Goal: Download file/media

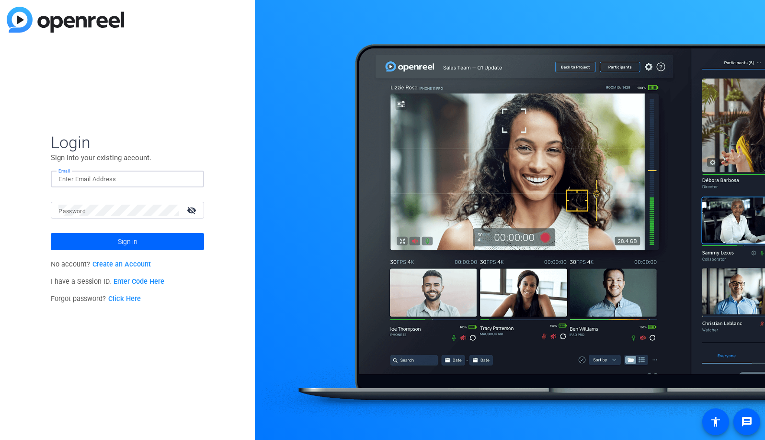
click at [122, 173] on input "Email" at bounding box center [127, 178] width 138 height 11
click at [192, 180] on div at bounding box center [190, 178] width 11 height 11
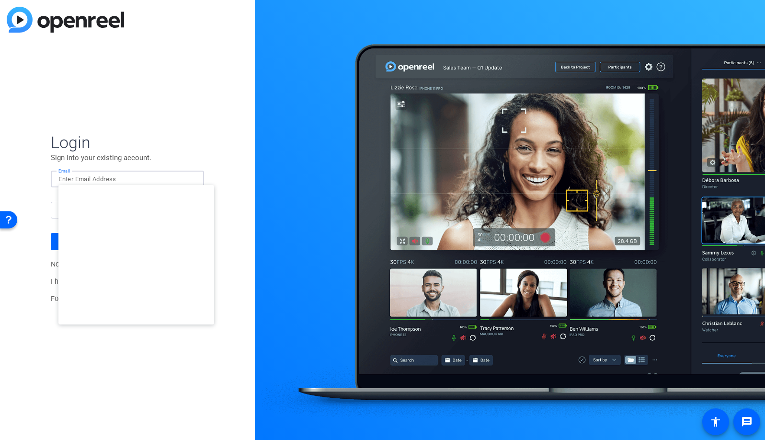
type input "[EMAIL_ADDRESS][DOMAIN_NAME]"
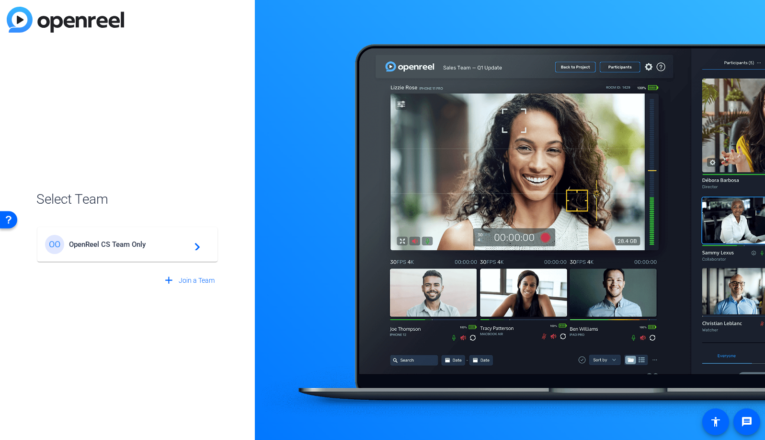
click at [128, 241] on span "OpenReel CS Team Only" at bounding box center [129, 244] width 120 height 9
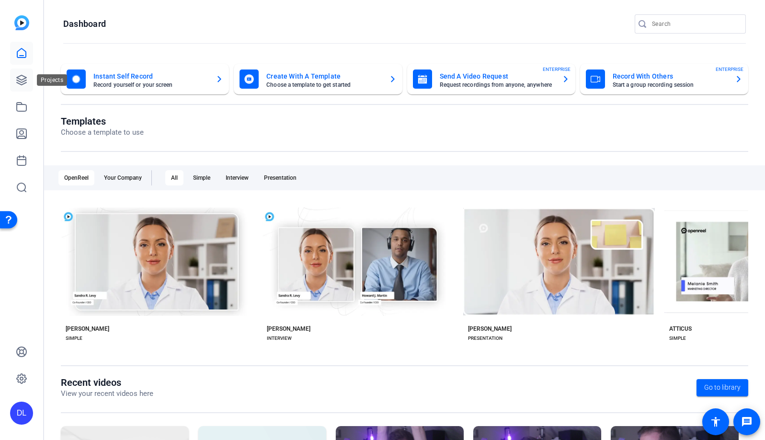
click at [16, 81] on icon at bounding box center [21, 79] width 11 height 11
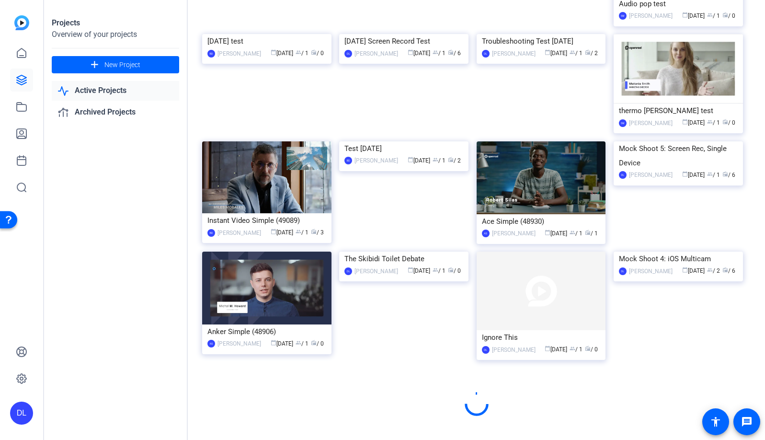
scroll to position [394, 0]
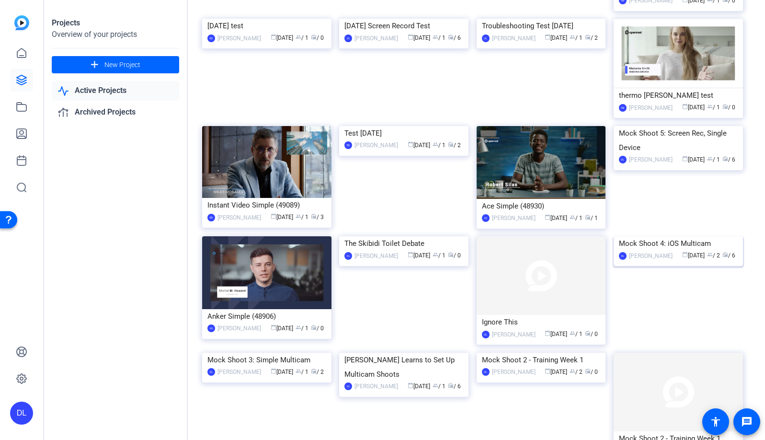
click at [653, 236] on img at bounding box center [678, 236] width 129 height 0
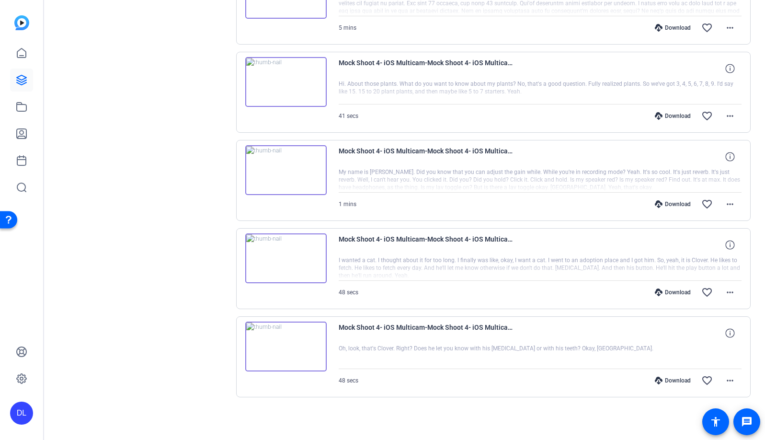
scroll to position [0, 0]
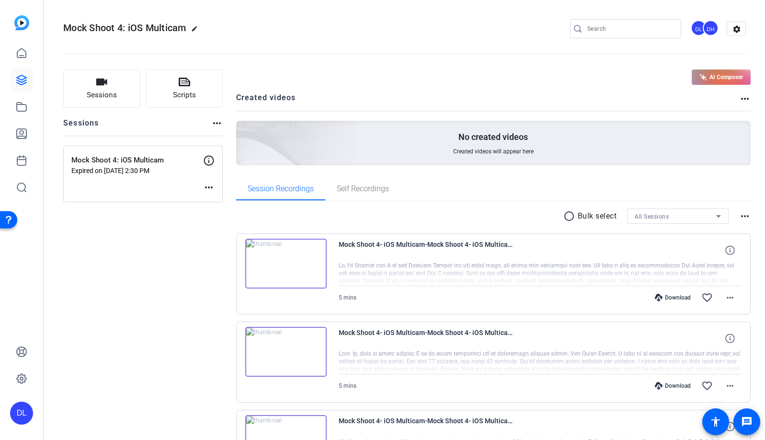
click at [23, 28] on img at bounding box center [21, 22] width 15 height 15
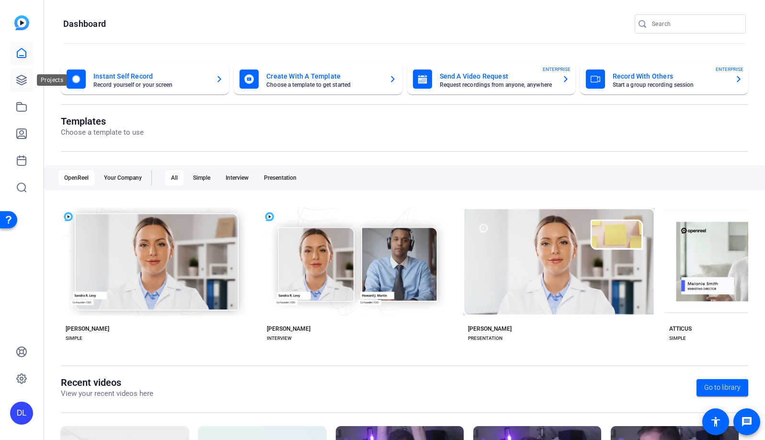
click at [28, 81] on link at bounding box center [21, 80] width 23 height 23
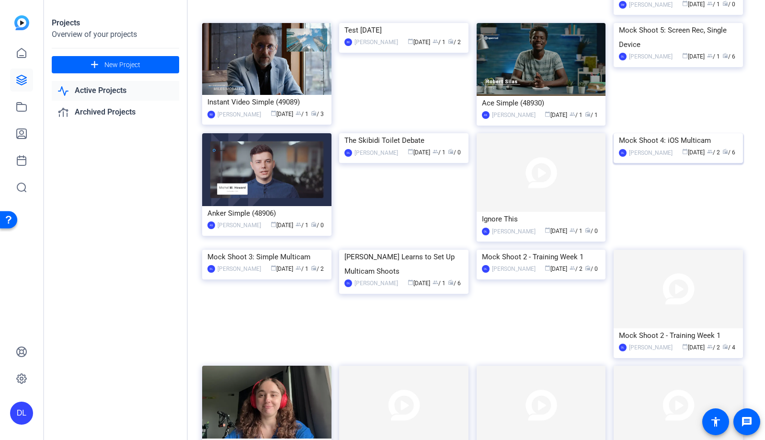
scroll to position [552, 0]
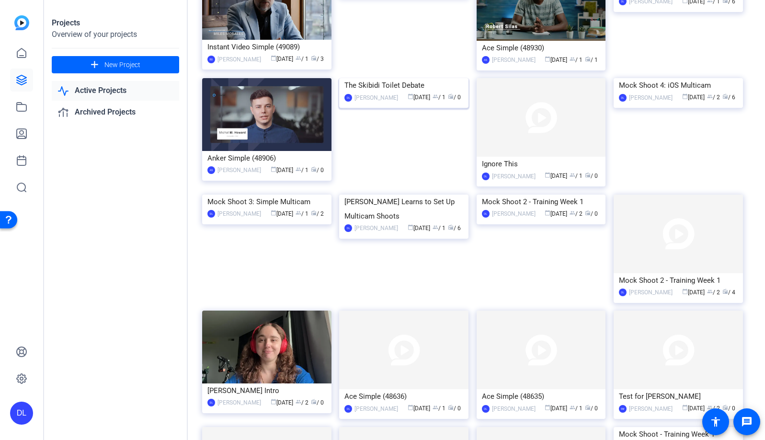
click at [399, 78] on img at bounding box center [403, 78] width 129 height 0
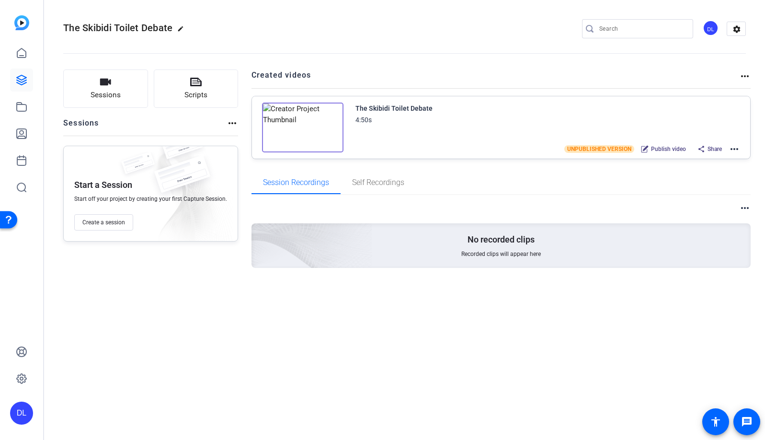
click at [736, 149] on mat-icon "more_horiz" at bounding box center [734, 148] width 11 height 11
click at [721, 157] on span "Edit in Creator" at bounding box center [699, 160] width 67 height 11
click at [26, 79] on icon at bounding box center [21, 79] width 11 height 11
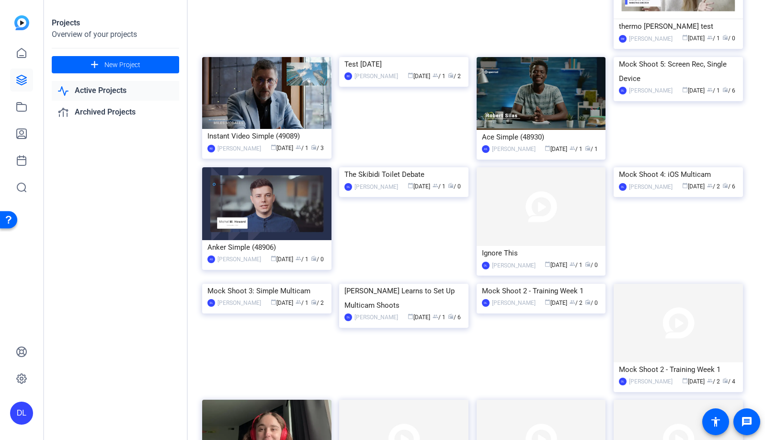
scroll to position [475, 0]
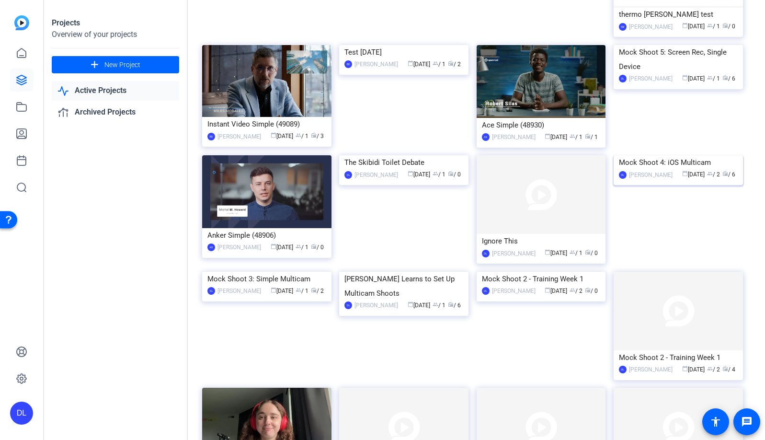
click at [653, 155] on img at bounding box center [678, 155] width 129 height 0
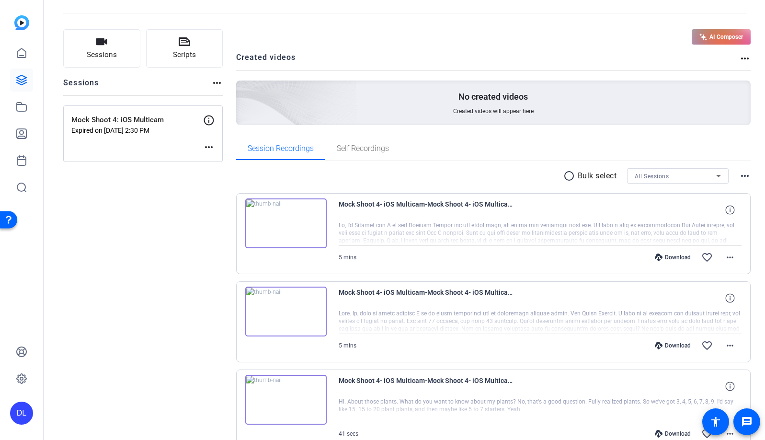
scroll to position [74, 0]
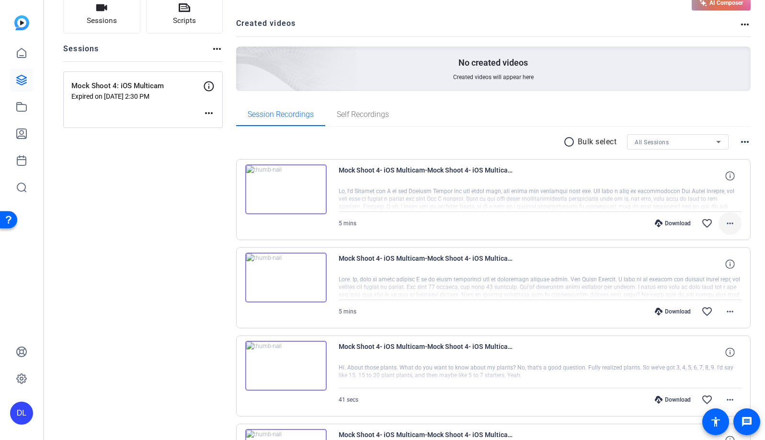
click at [725, 222] on mat-icon "more_horiz" at bounding box center [729, 223] width 11 height 11
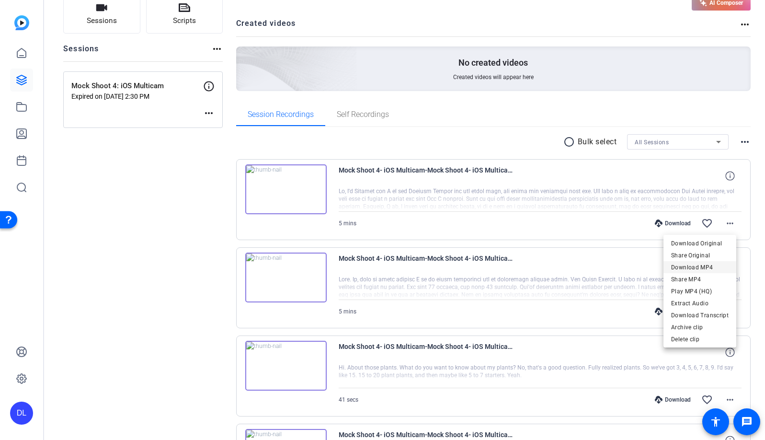
click at [711, 266] on span "Download MP4" at bounding box center [699, 267] width 57 height 11
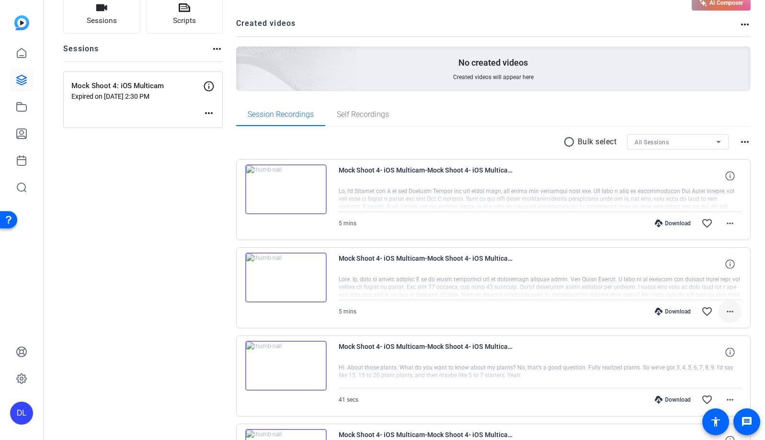
click at [727, 310] on mat-icon "more_horiz" at bounding box center [729, 311] width 11 height 11
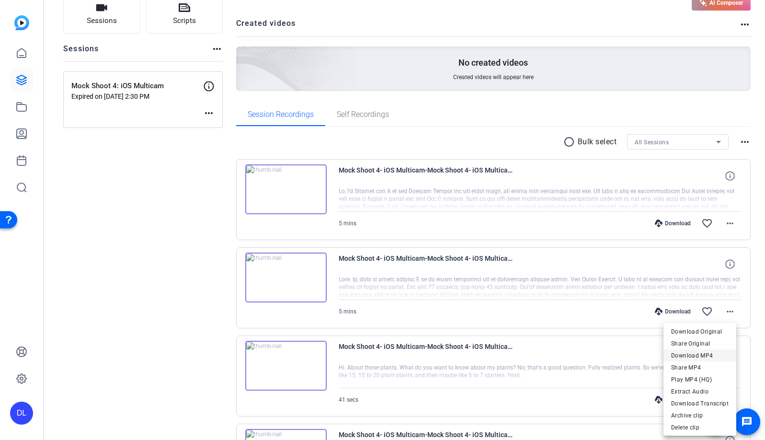
click at [714, 356] on span "Download MP4" at bounding box center [699, 355] width 57 height 11
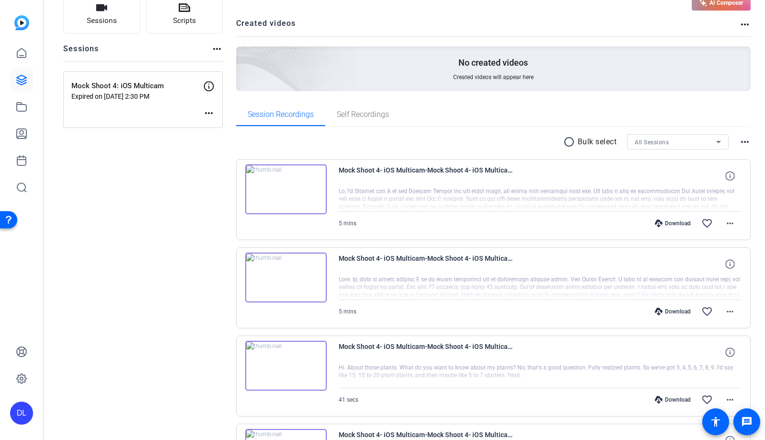
click at [19, 409] on div "DL" at bounding box center [21, 413] width 23 height 23
click at [130, 400] on mat-icon "logout" at bounding box center [126, 398] width 11 height 11
